Goal: Task Accomplishment & Management: Manage account settings

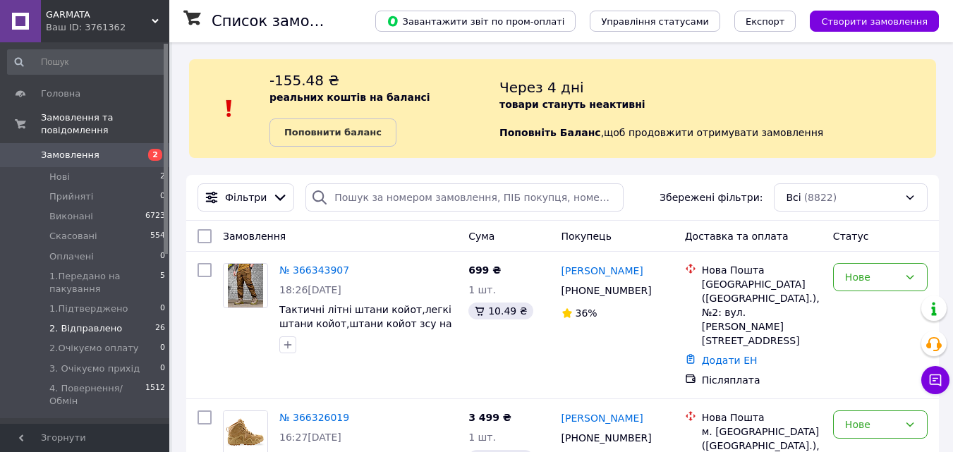
click at [104, 322] on span "2. Відправлено" at bounding box center [85, 328] width 73 height 13
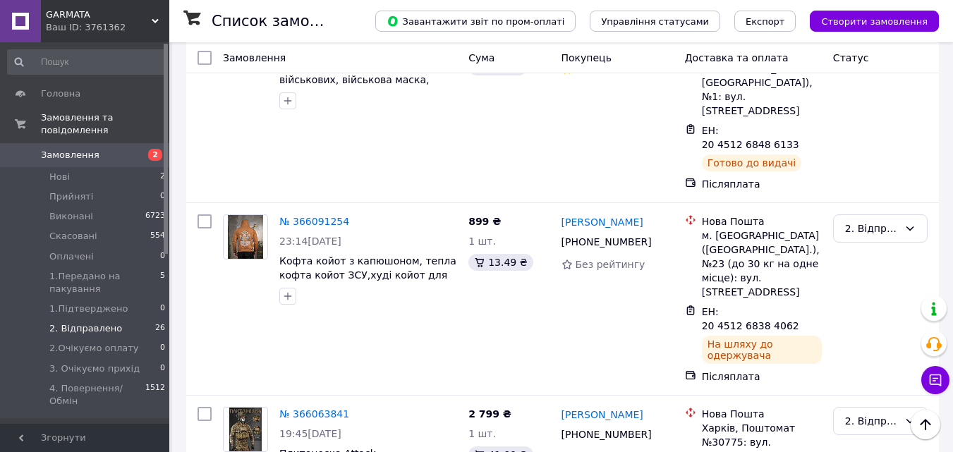
scroll to position [1552, 0]
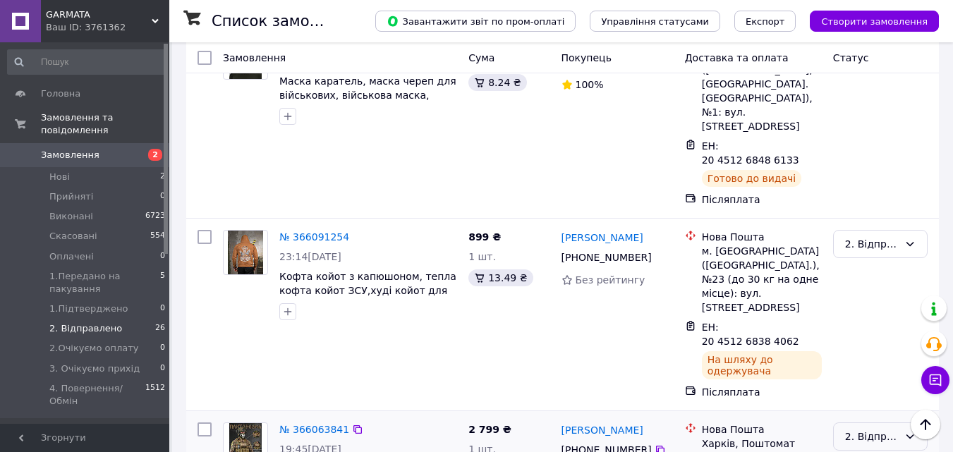
click at [869, 429] on div "2. Відправлено" at bounding box center [872, 437] width 54 height 16
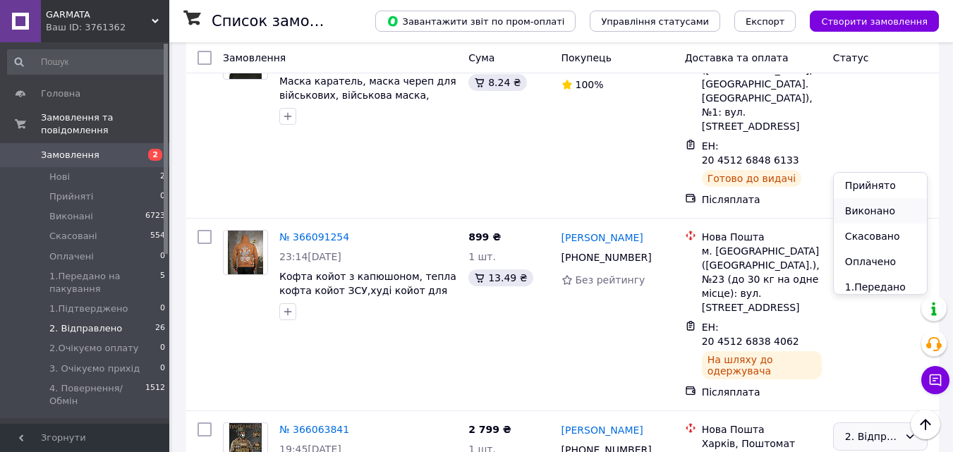
click at [864, 210] on li "Виконано" at bounding box center [880, 210] width 93 height 25
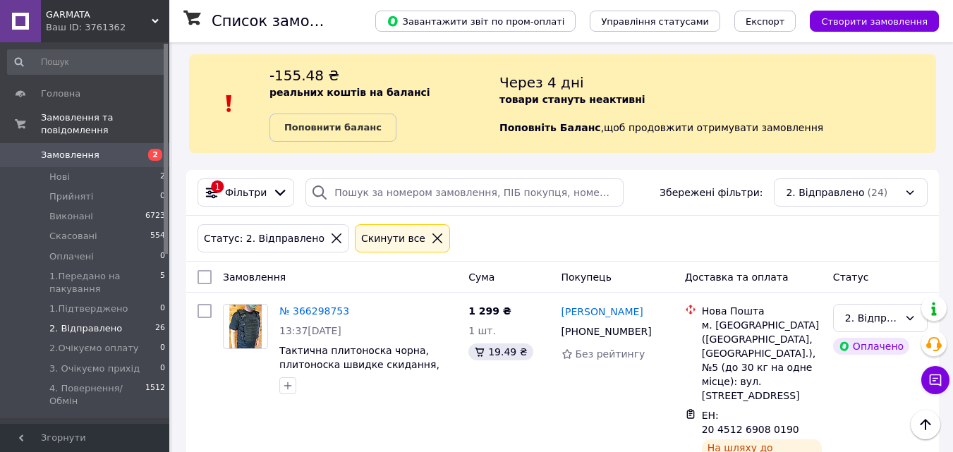
scroll to position [0, 0]
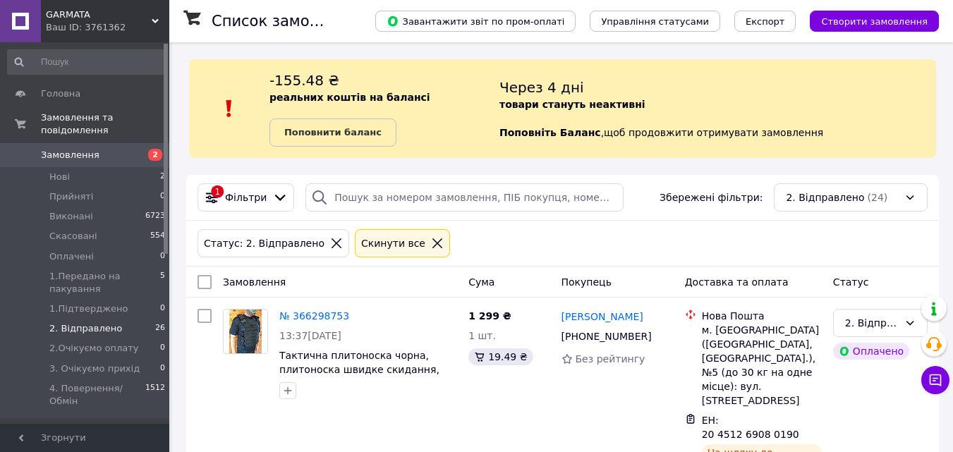
click at [66, 149] on span "Замовлення" at bounding box center [70, 155] width 59 height 13
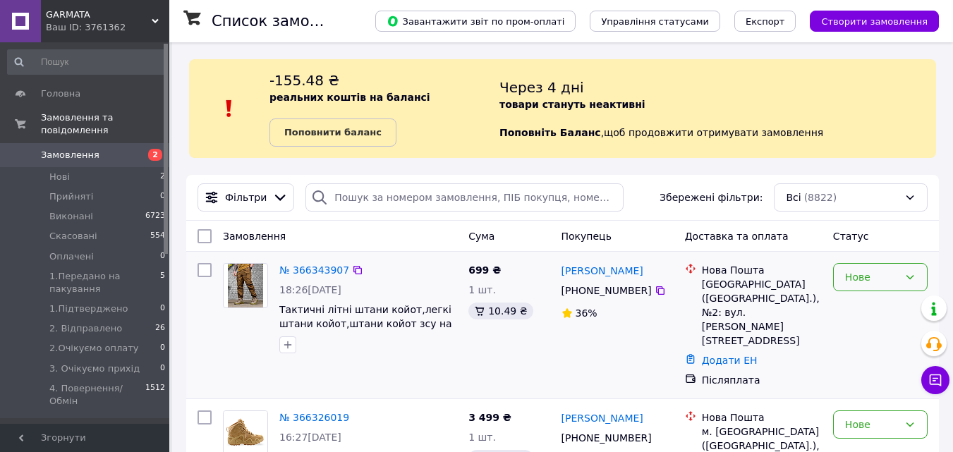
click at [919, 279] on div "Нове" at bounding box center [880, 277] width 95 height 28
click at [875, 397] on li "4. Повернення/Обмін" at bounding box center [880, 405] width 93 height 54
click at [623, 271] on link "[PERSON_NAME]" at bounding box center [603, 271] width 82 height 14
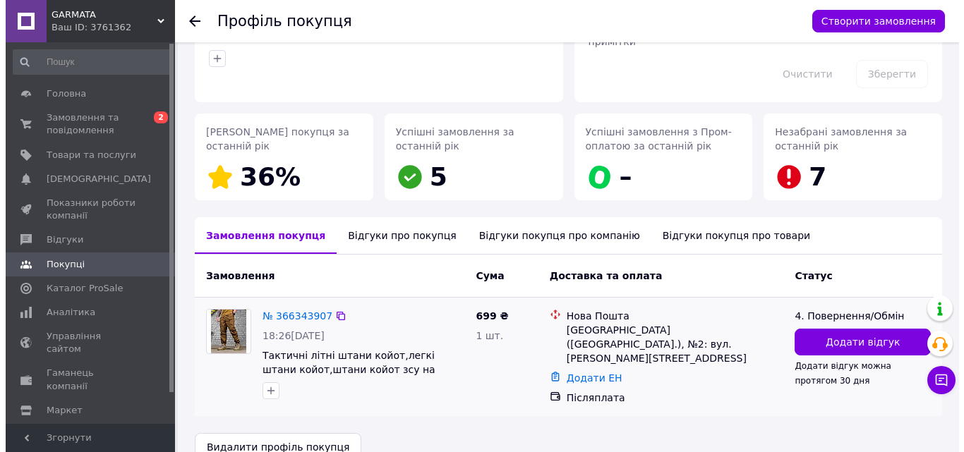
scroll to position [164, 0]
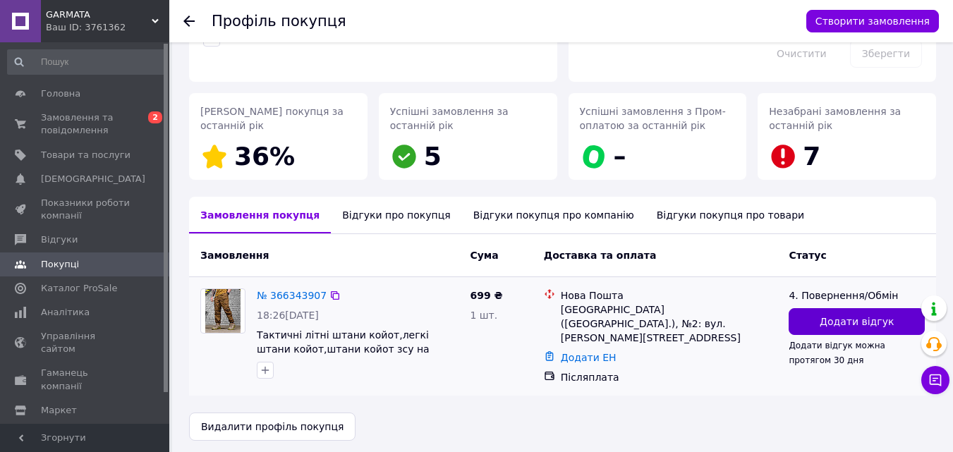
click at [846, 316] on span "Додати відгук" at bounding box center [857, 322] width 74 height 14
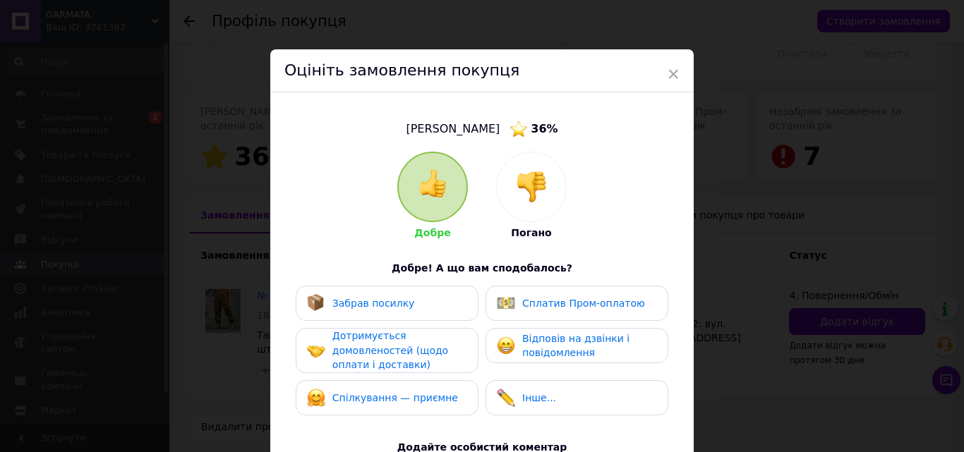
click at [533, 183] on img at bounding box center [531, 186] width 31 height 31
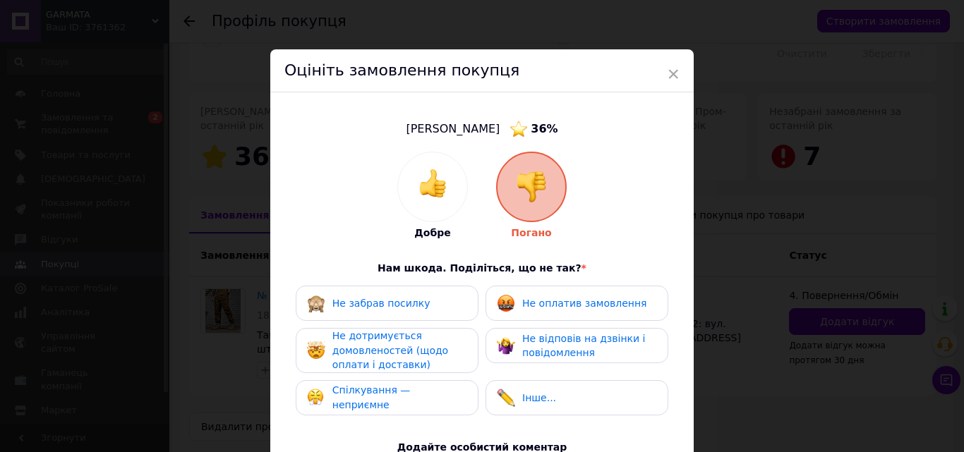
click at [533, 338] on span "Не відповів на дзвінки і повідомлення" at bounding box center [583, 346] width 123 height 26
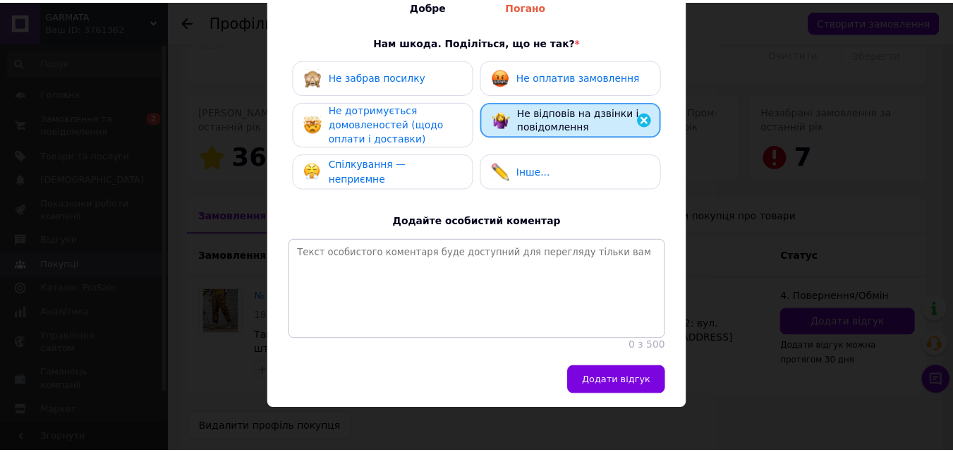
scroll to position [242, 0]
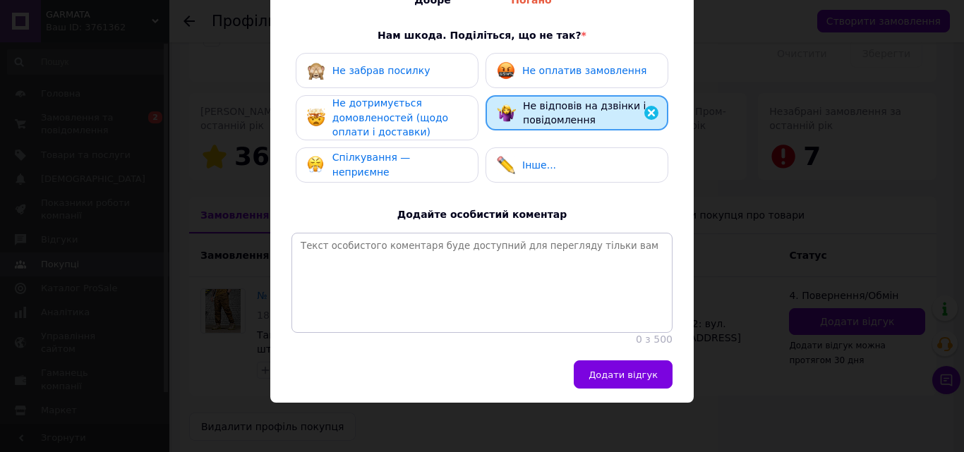
click at [637, 380] on span "Додати відгук" at bounding box center [623, 375] width 69 height 11
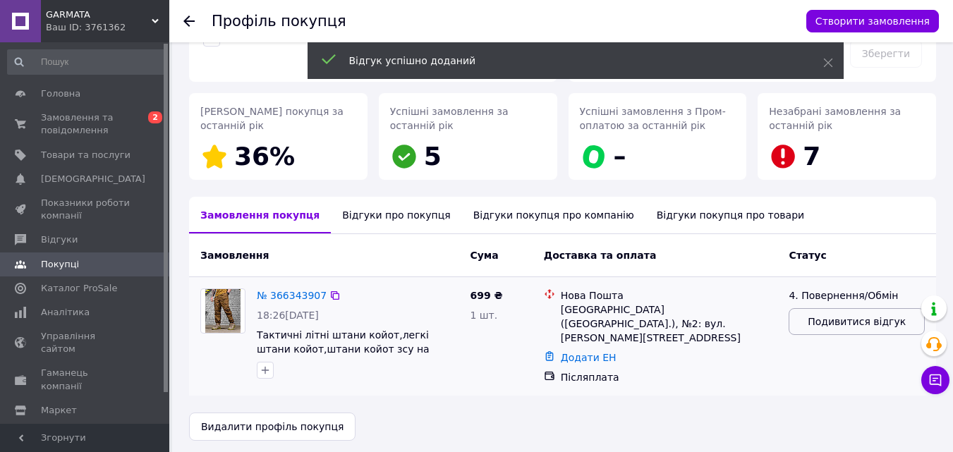
click at [833, 313] on button "Подивитися відгук" at bounding box center [857, 321] width 136 height 27
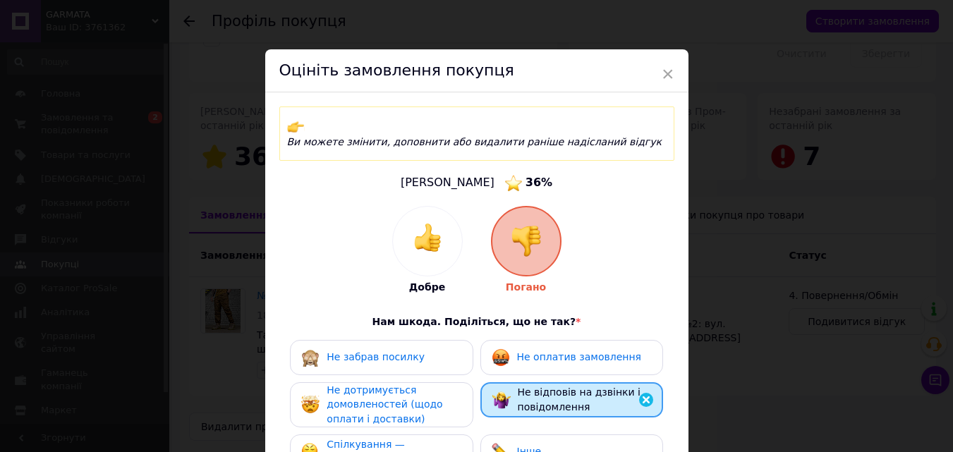
drag, startPoint x: 381, startPoint y: 341, endPoint x: 403, endPoint y: 349, distance: 23.5
click at [382, 351] on span "Не забрав посилку" at bounding box center [376, 356] width 98 height 11
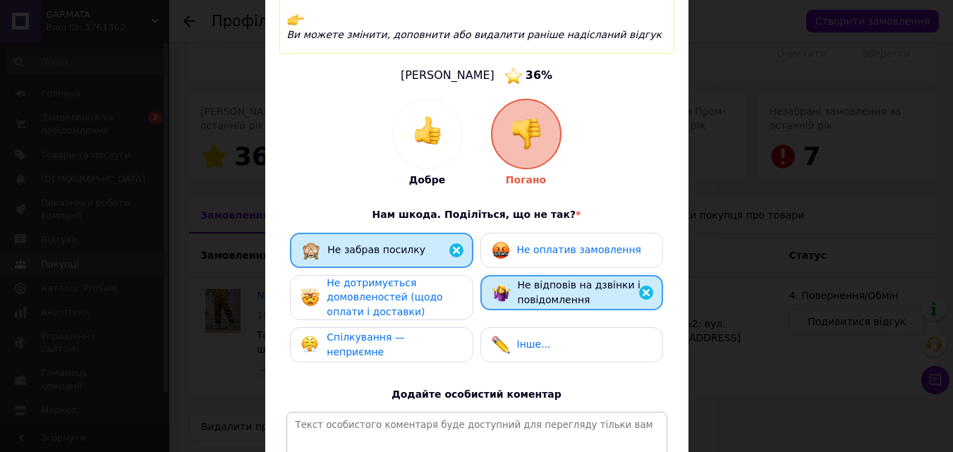
scroll to position [282, 0]
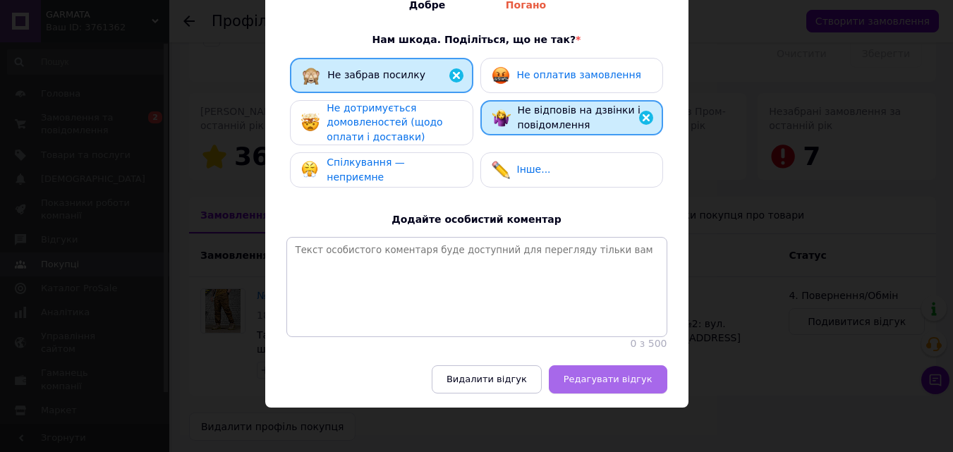
click at [579, 366] on button "Редагувати відгук" at bounding box center [608, 380] width 119 height 28
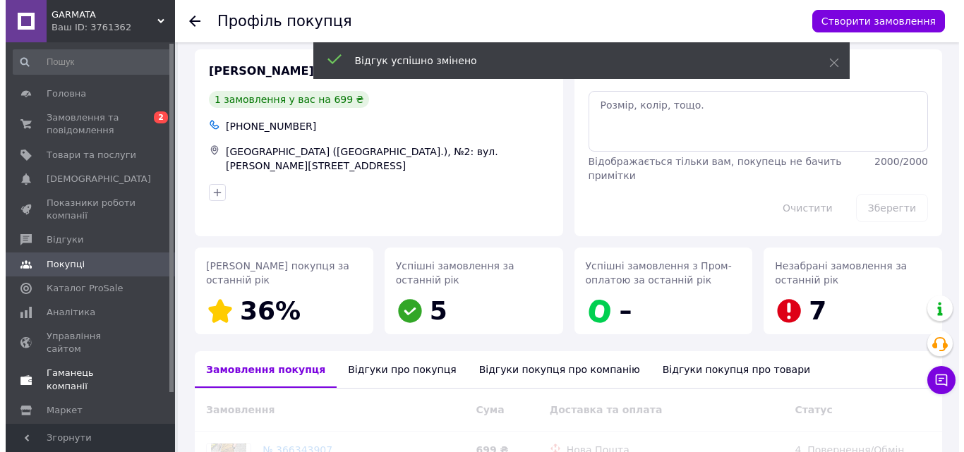
scroll to position [0, 0]
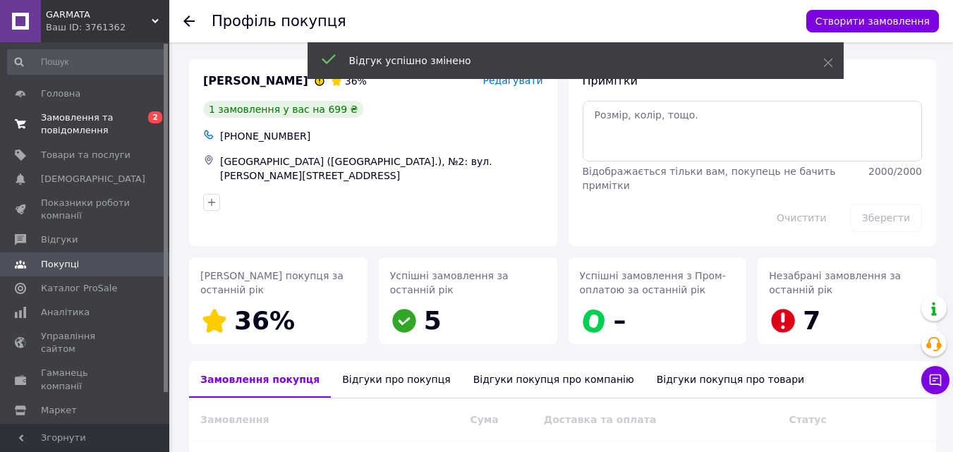
click at [70, 121] on span "Замовлення та повідомлення" at bounding box center [86, 123] width 90 height 25
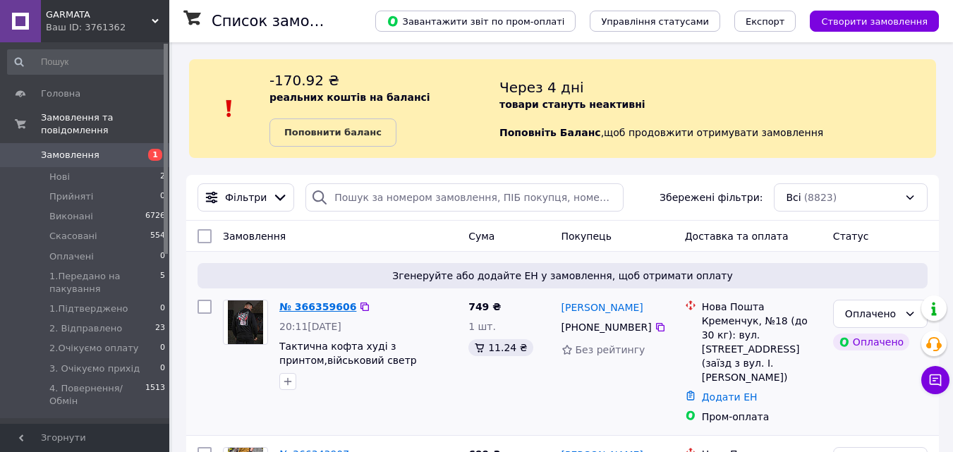
click at [322, 304] on link "№ 366359606" at bounding box center [317, 306] width 77 height 11
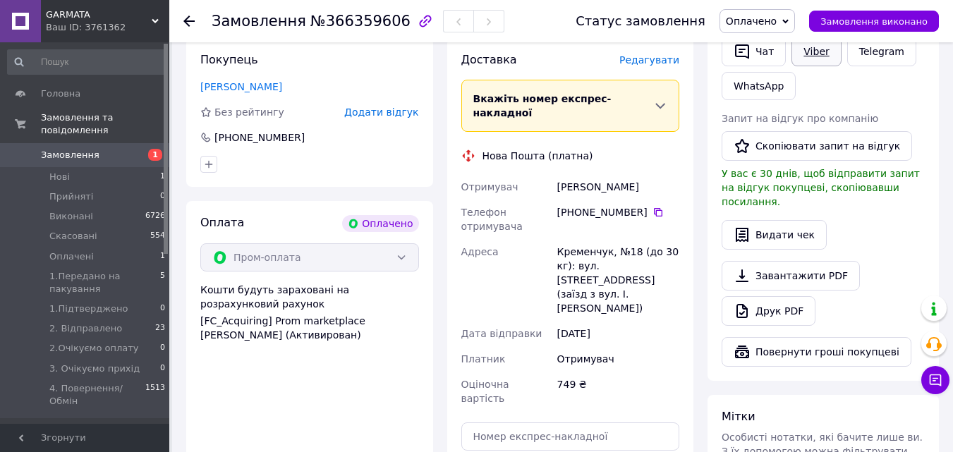
scroll to position [282, 0]
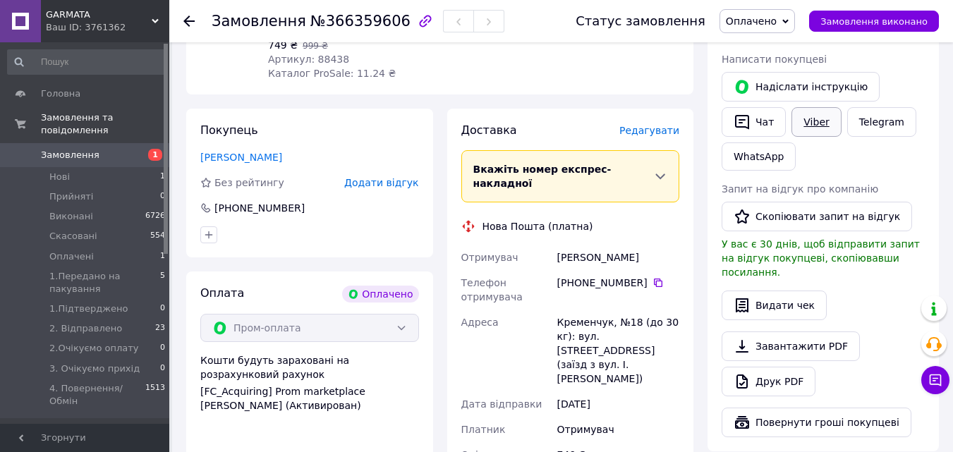
click at [825, 124] on link "Viber" at bounding box center [816, 122] width 49 height 30
click at [810, 129] on link "Viber" at bounding box center [816, 122] width 49 height 30
click at [824, 116] on link "Viber" at bounding box center [816, 122] width 49 height 30
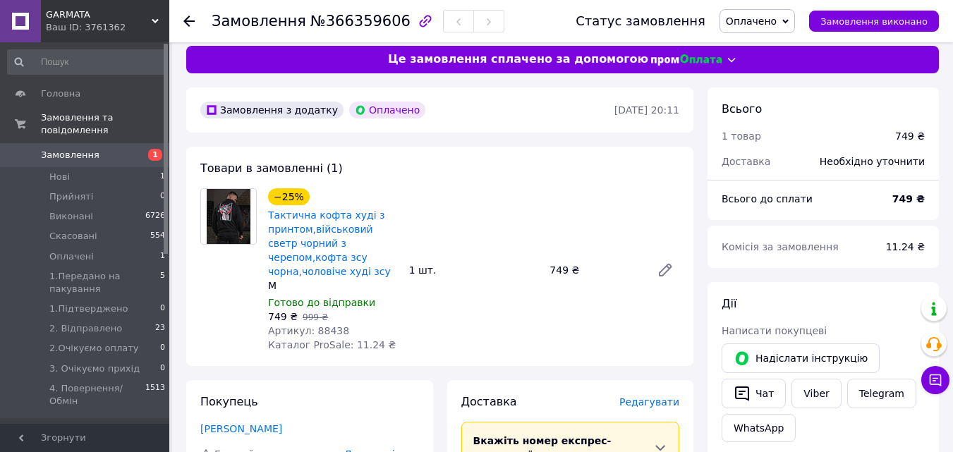
scroll to position [0, 0]
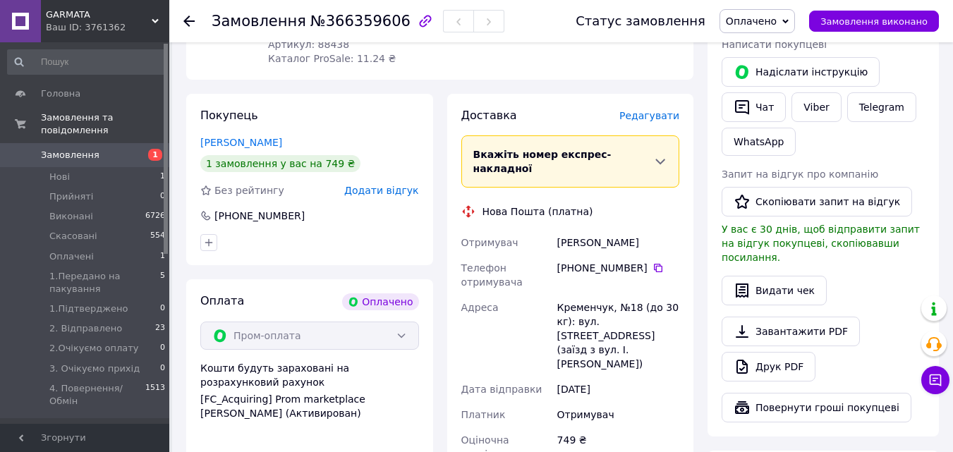
scroll to position [353, 0]
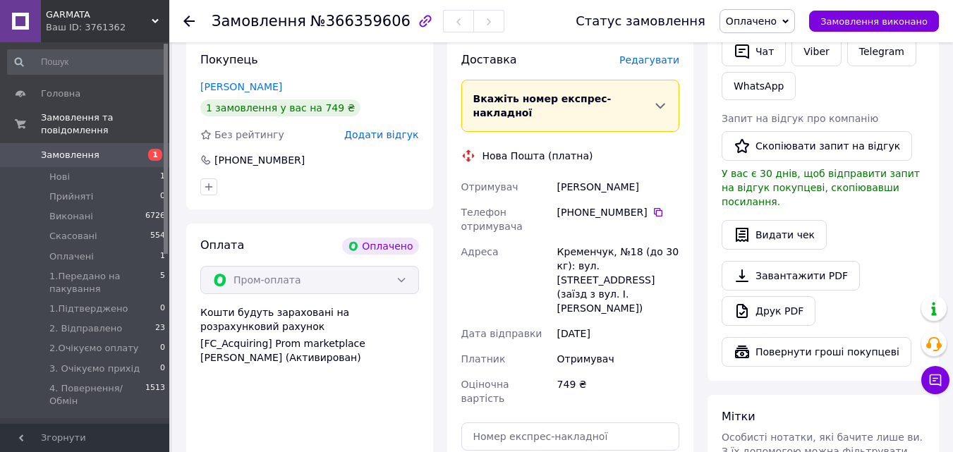
click at [795, 24] on span "Оплачено" at bounding box center [758, 21] width 76 height 24
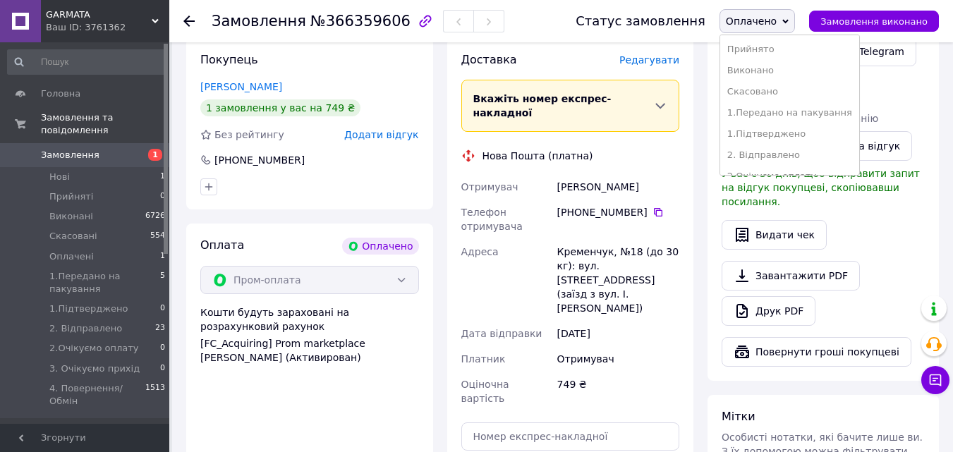
click at [800, 111] on li "1.Передано на пакування" at bounding box center [789, 112] width 139 height 21
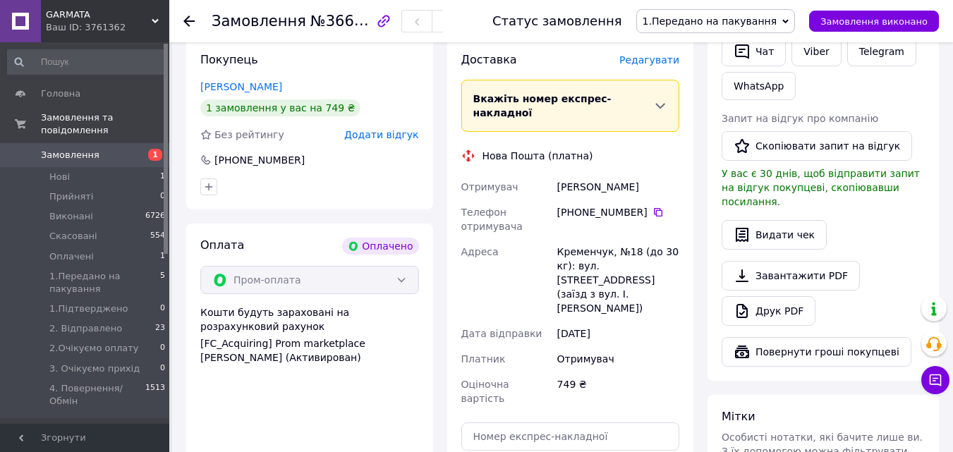
click at [81, 149] on span "Замовлення" at bounding box center [70, 155] width 59 height 13
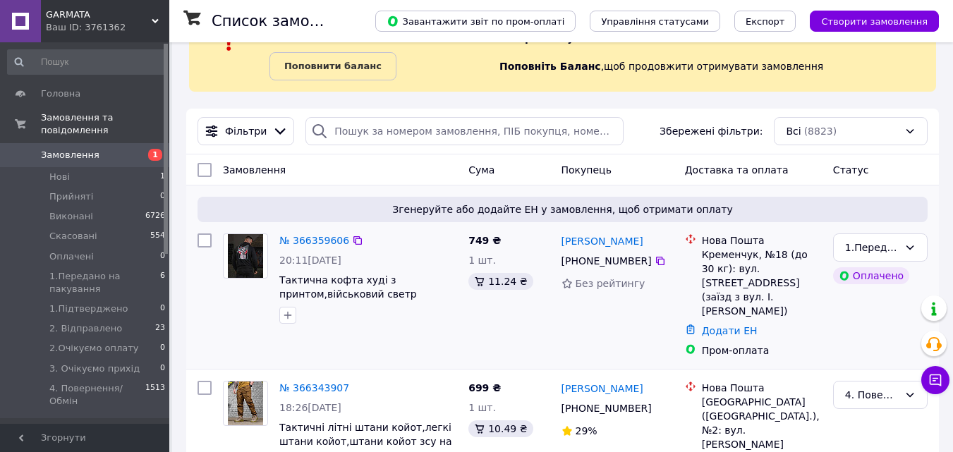
scroll to position [141, 0]
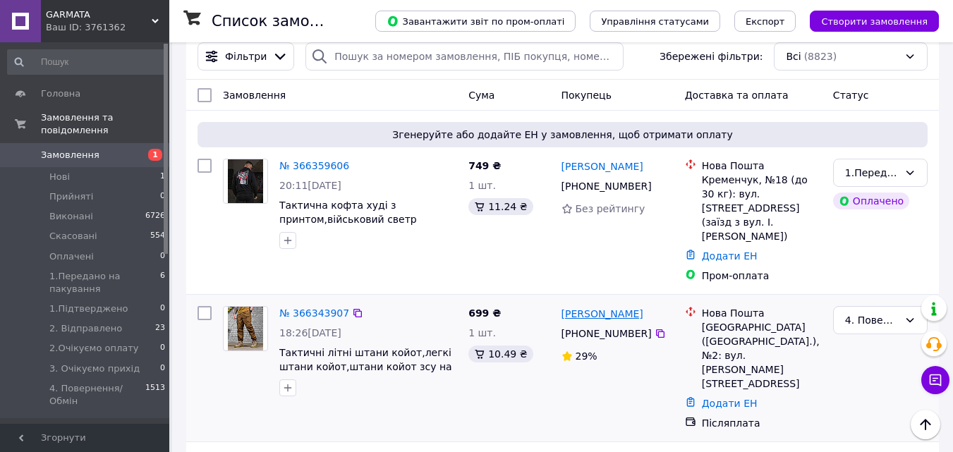
click at [579, 307] on link "[PERSON_NAME]" at bounding box center [603, 314] width 82 height 14
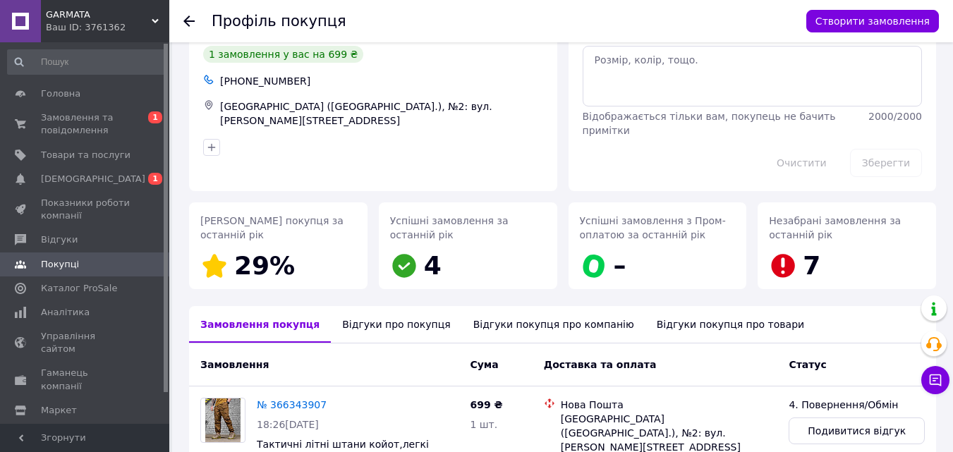
scroll to position [164, 0]
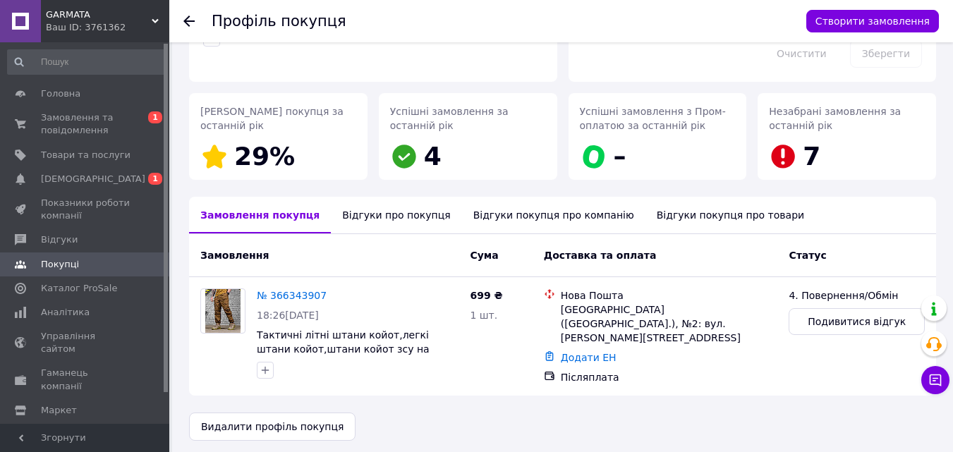
click at [390, 219] on div "Відгуки про покупця" at bounding box center [396, 215] width 131 height 37
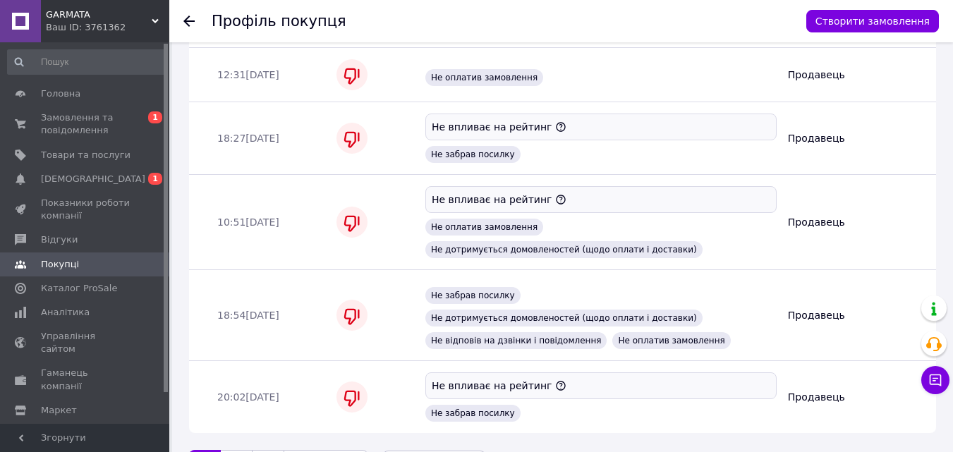
scroll to position [1945, 0]
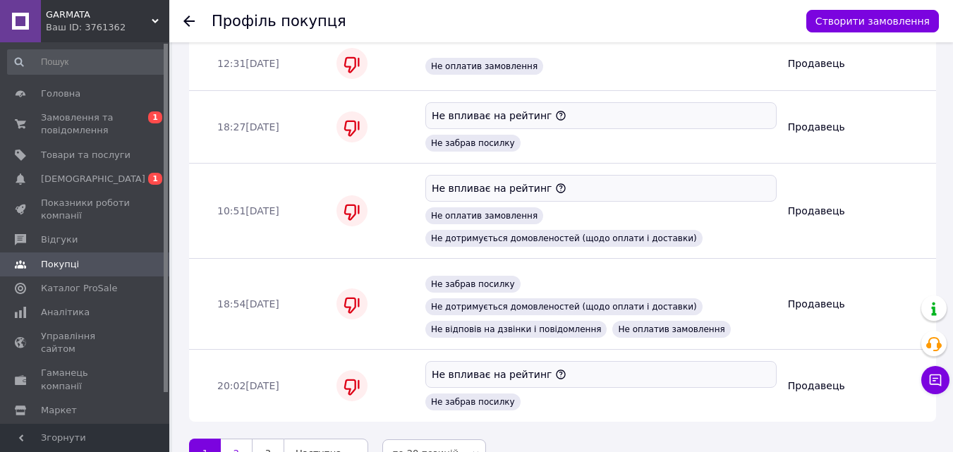
click at [247, 439] on link "2" at bounding box center [236, 454] width 31 height 30
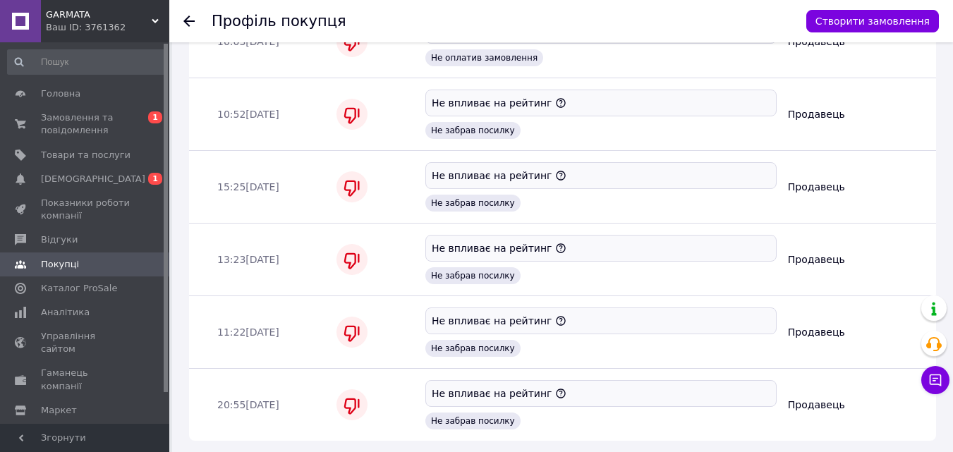
scroll to position [1952, 0]
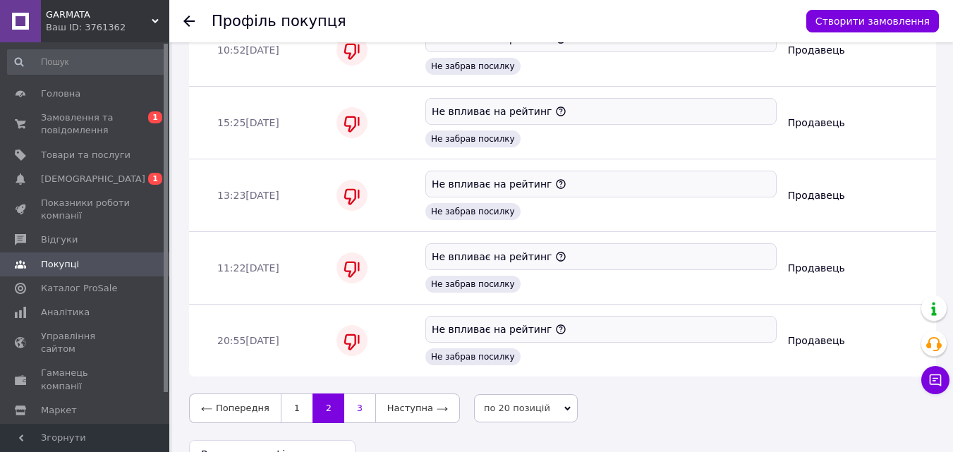
click at [361, 394] on link "3" at bounding box center [359, 409] width 31 height 30
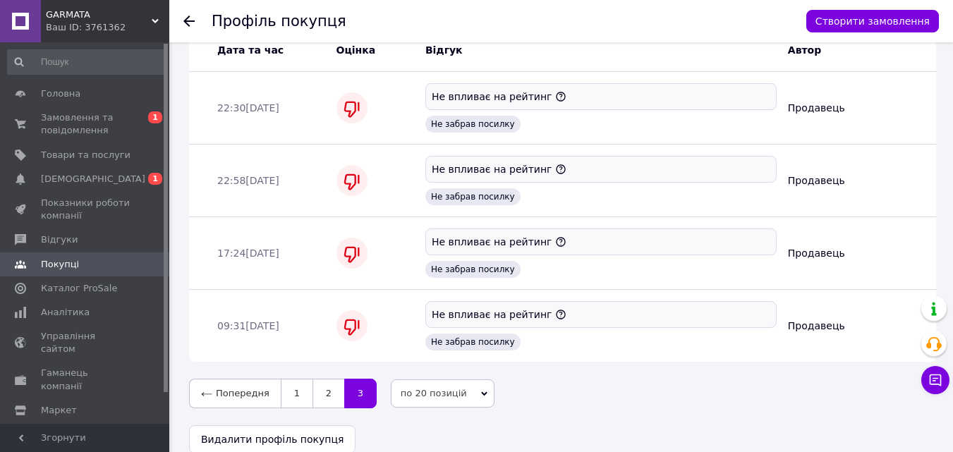
scroll to position [672, 0]
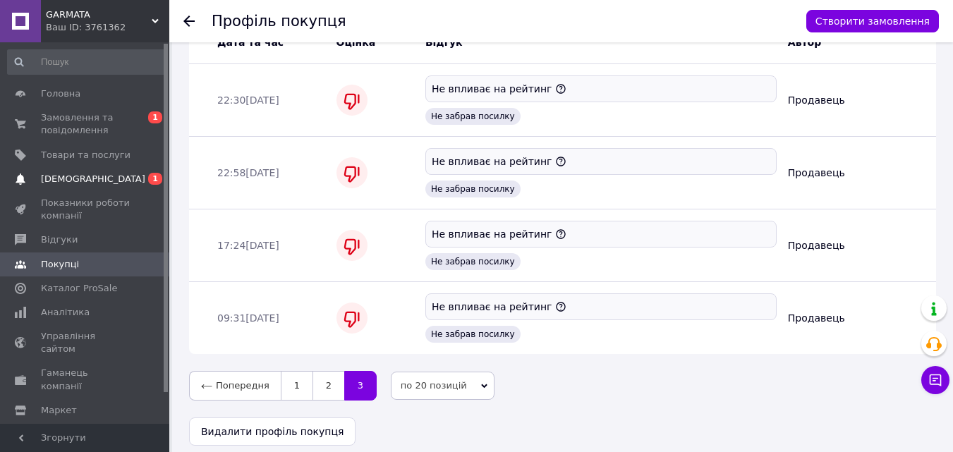
click at [106, 185] on span "[DEMOGRAPHIC_DATA]" at bounding box center [86, 179] width 90 height 13
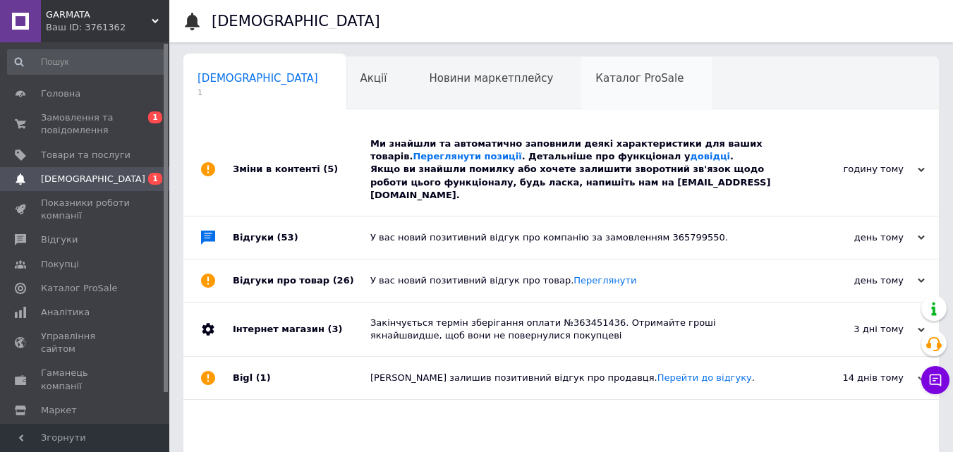
click at [596, 84] on span "Каталог ProSale" at bounding box center [640, 78] width 88 height 13
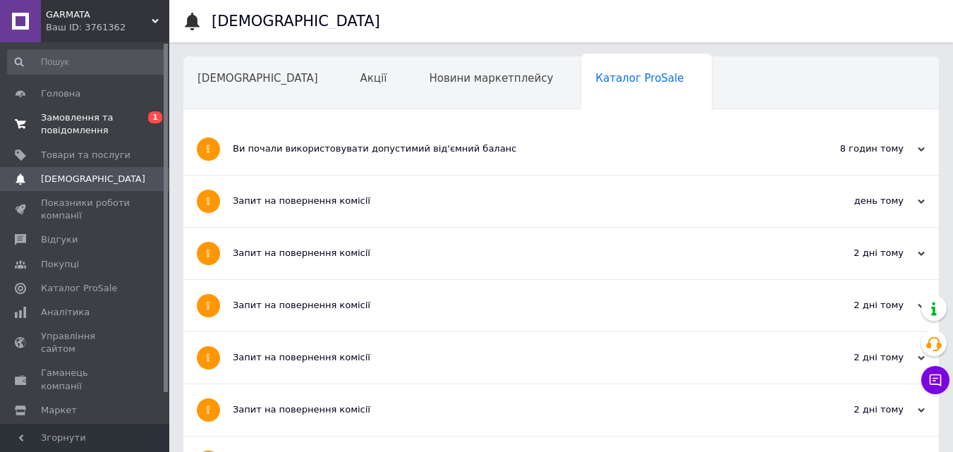
click at [78, 126] on span "Замовлення та повідомлення" at bounding box center [86, 123] width 90 height 25
